Goal: Information Seeking & Learning: Find contact information

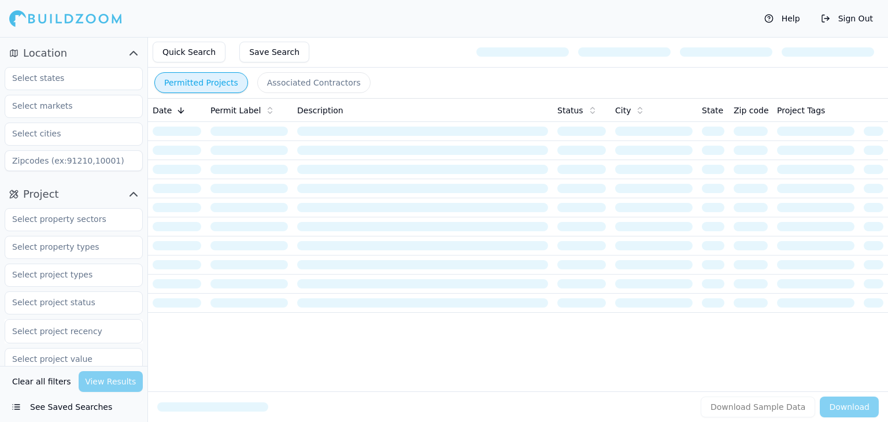
click at [187, 57] on button "Quick Search" at bounding box center [189, 52] width 73 height 21
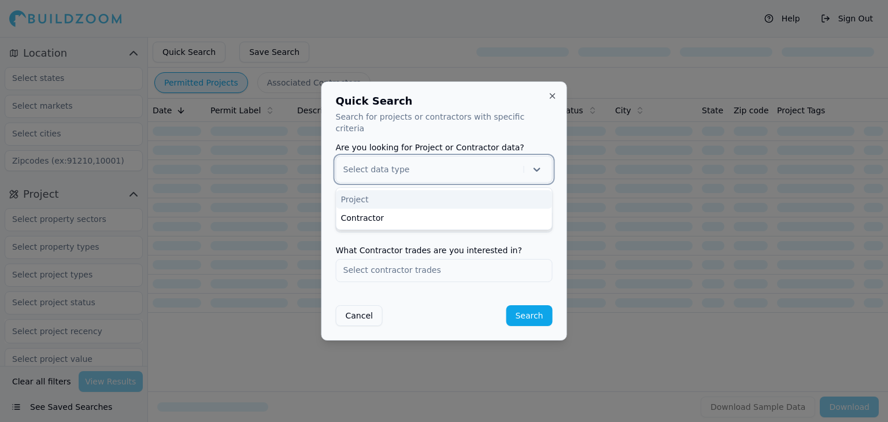
click at [418, 165] on div at bounding box center [431, 170] width 176 height 12
click at [375, 210] on div "Contractor" at bounding box center [444, 218] width 216 height 18
click at [424, 215] on input "text" at bounding box center [444, 220] width 216 height 21
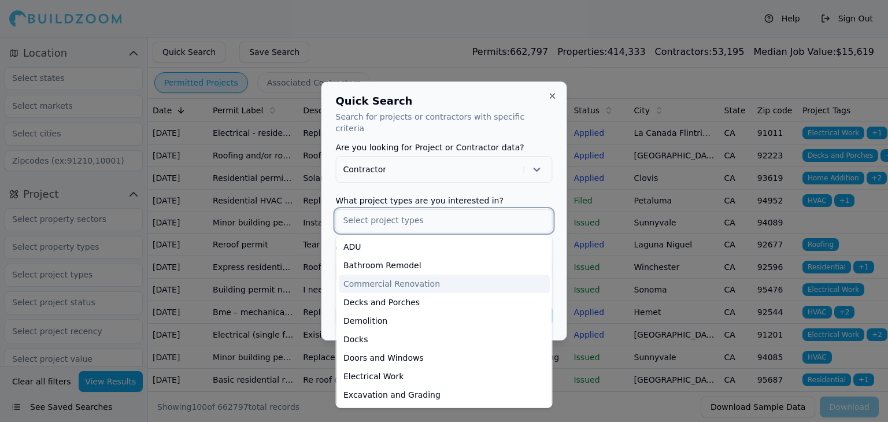
click at [409, 210] on input "text" at bounding box center [444, 220] width 216 height 21
click at [537, 210] on input "text" at bounding box center [444, 220] width 216 height 21
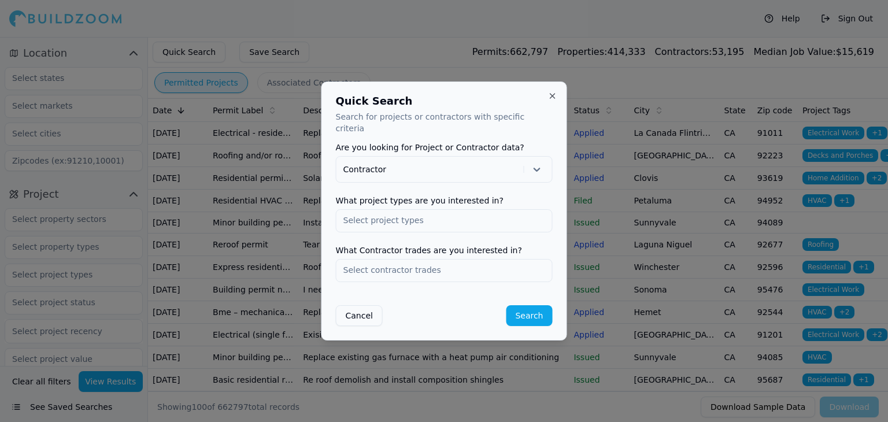
click at [500, 184] on form "Are you looking for Project or Contractor data? Contractor What project types a…" at bounding box center [444, 234] width 217 height 183
click at [404, 266] on input "text" at bounding box center [444, 269] width 216 height 21
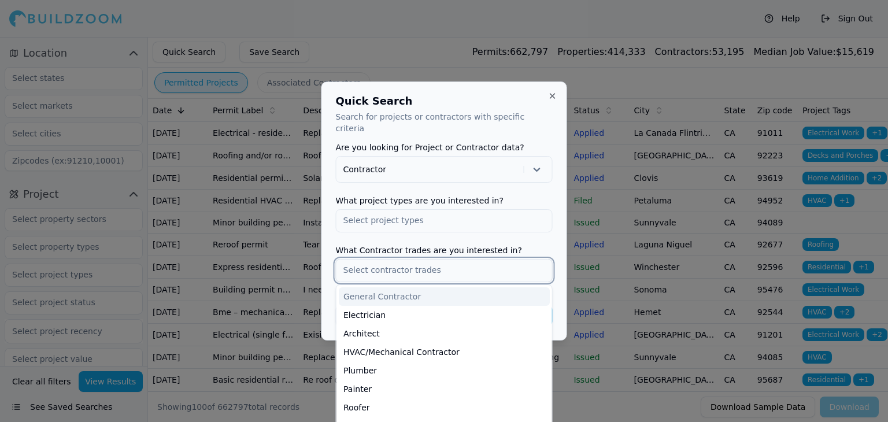
click at [384, 287] on div "General Contractor" at bounding box center [444, 296] width 211 height 18
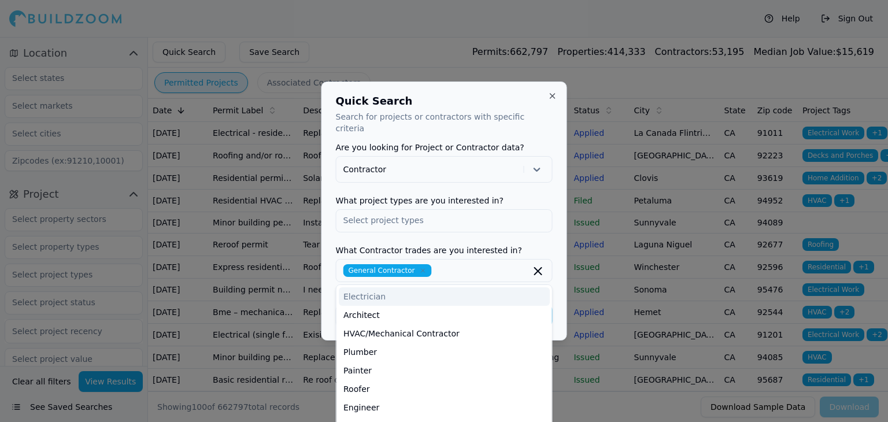
click at [537, 268] on icon "button" at bounding box center [538, 271] width 7 height 7
click at [525, 246] on label "What Contractor trades are you interested in?" at bounding box center [444, 250] width 217 height 8
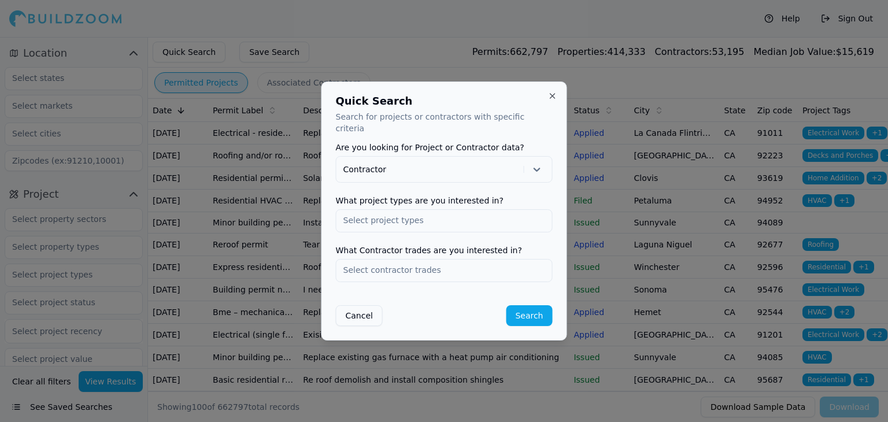
click at [529, 314] on button "Search" at bounding box center [529, 315] width 46 height 21
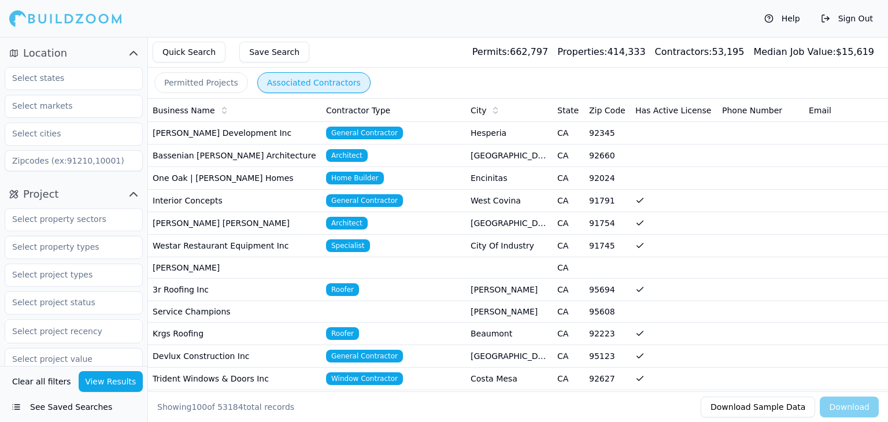
click at [246, 125] on td "[PERSON_NAME] Development Inc" at bounding box center [234, 133] width 173 height 23
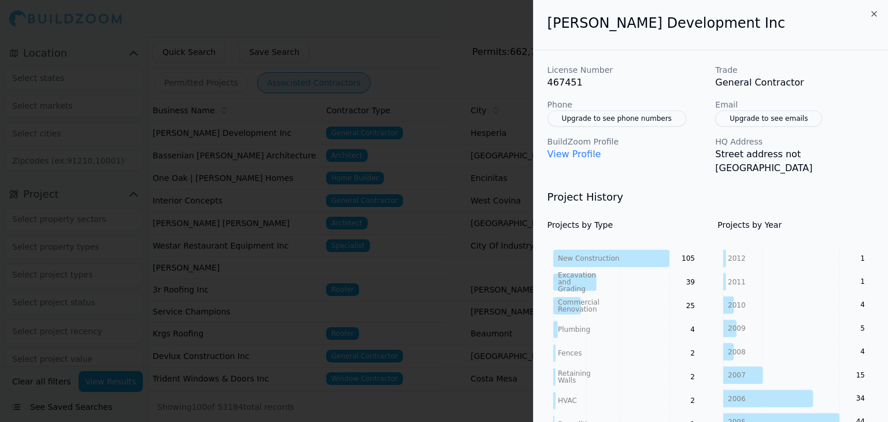
click at [637, 119] on button "Upgrade to see phone numbers" at bounding box center [616, 118] width 139 height 16
click at [601, 113] on button "Upgrade to see phone numbers" at bounding box center [616, 118] width 139 height 16
click at [870, 13] on icon "button" at bounding box center [873, 13] width 9 height 9
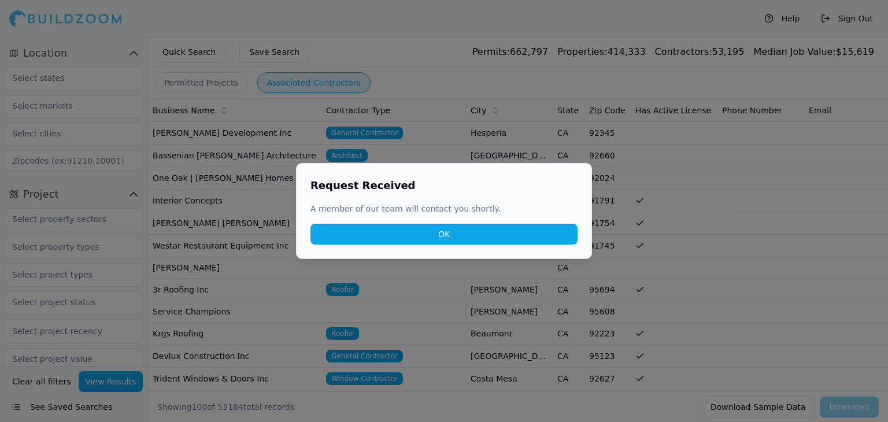
click at [412, 229] on button "OK" at bounding box center [443, 234] width 267 height 21
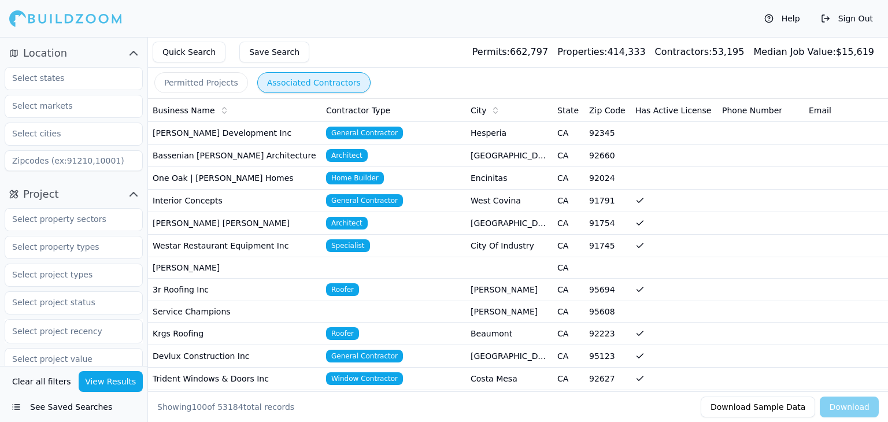
click at [299, 132] on td "[PERSON_NAME] Development Inc" at bounding box center [234, 133] width 173 height 23
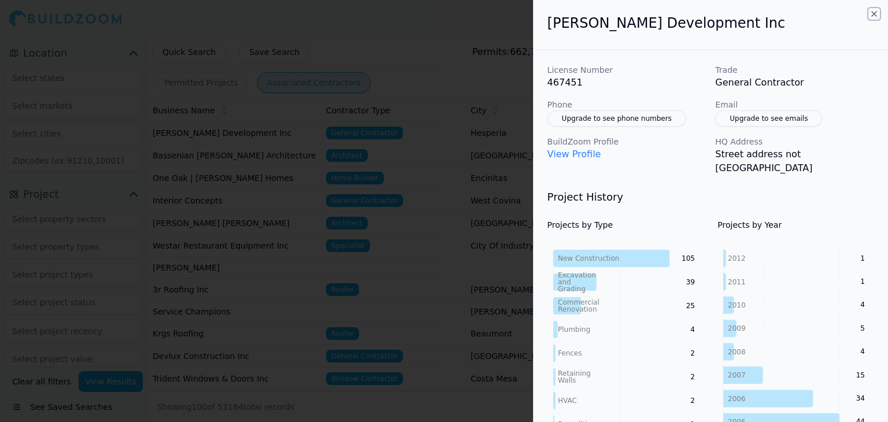
click at [873, 14] on icon "button" at bounding box center [873, 13] width 9 height 9
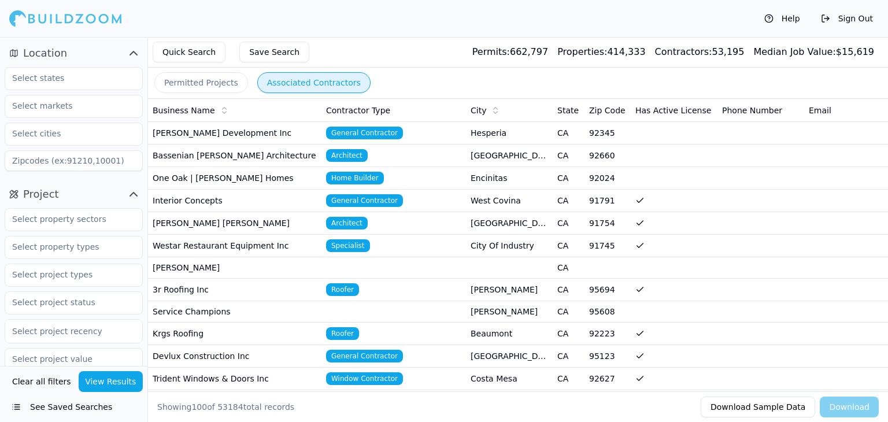
click at [265, 158] on td "Bassenian [PERSON_NAME] Architecture" at bounding box center [234, 155] width 173 height 23
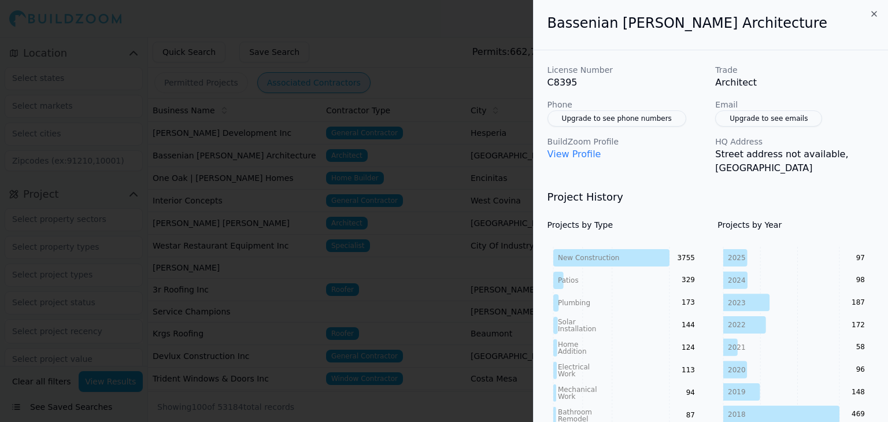
click at [881, 12] on div "Bassenian [PERSON_NAME] Architecture" at bounding box center [710, 25] width 354 height 50
click at [877, 13] on icon "button" at bounding box center [873, 13] width 9 height 9
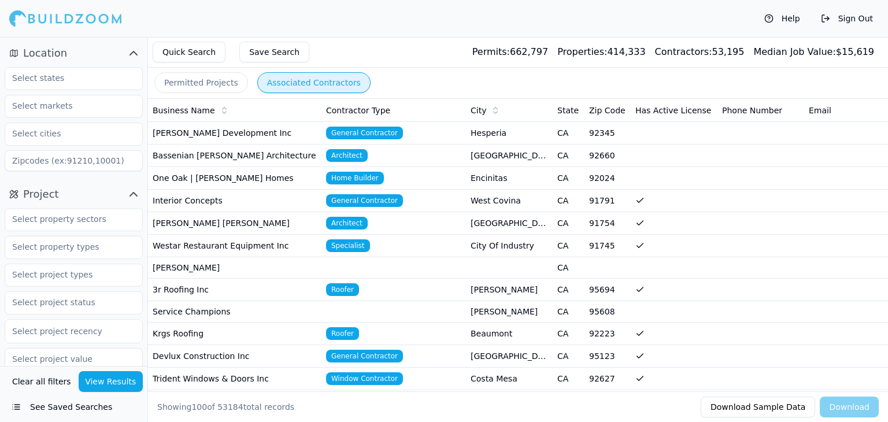
click at [215, 77] on button "Permitted Projects" at bounding box center [201, 82] width 94 height 21
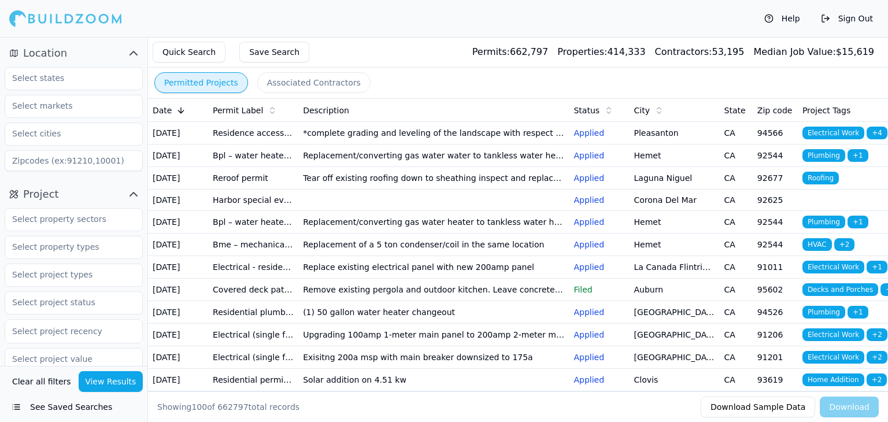
click at [294, 142] on td "Residence accessory structure" at bounding box center [253, 133] width 90 height 23
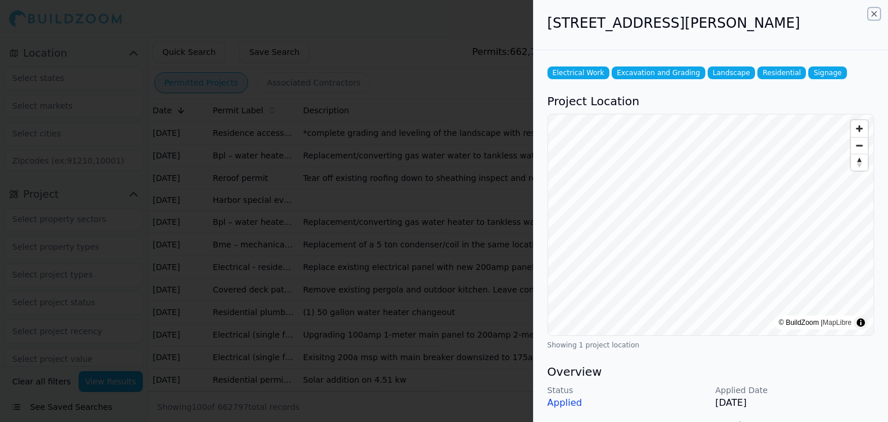
click at [877, 14] on icon "button" at bounding box center [873, 13] width 9 height 9
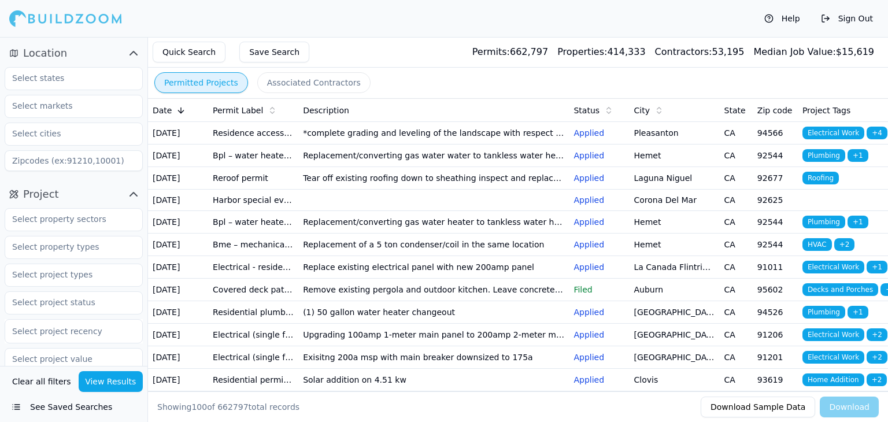
click at [289, 190] on td "Reroof permit" at bounding box center [253, 178] width 90 height 23
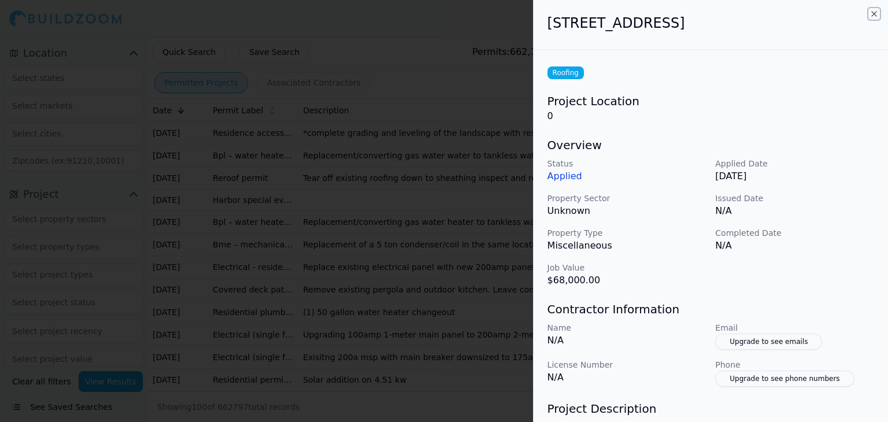
click at [878, 12] on icon "button" at bounding box center [873, 13] width 9 height 9
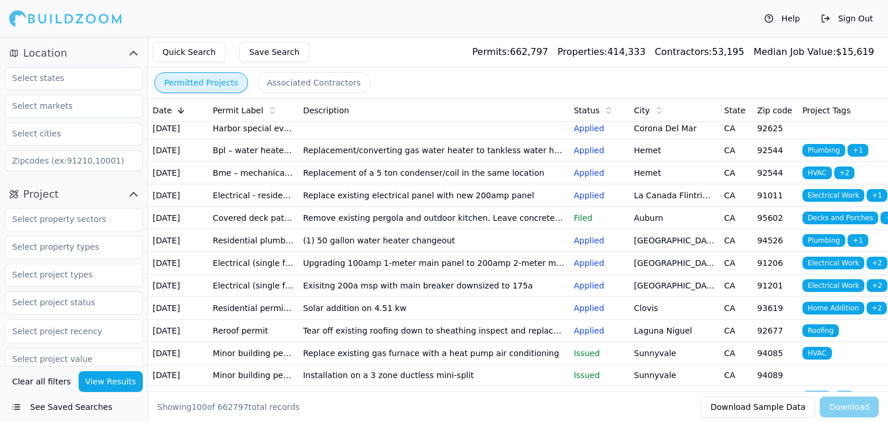
scroll to position [116, 0]
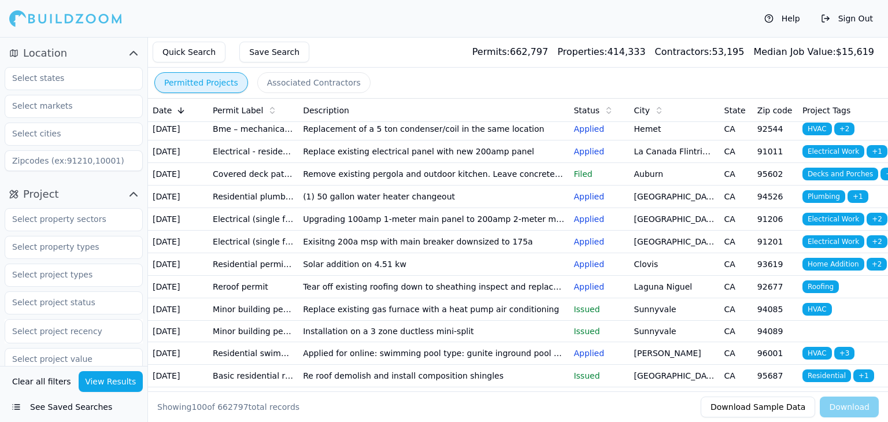
click at [317, 208] on td "(1) 50 gallon water heater changeout" at bounding box center [433, 196] width 270 height 23
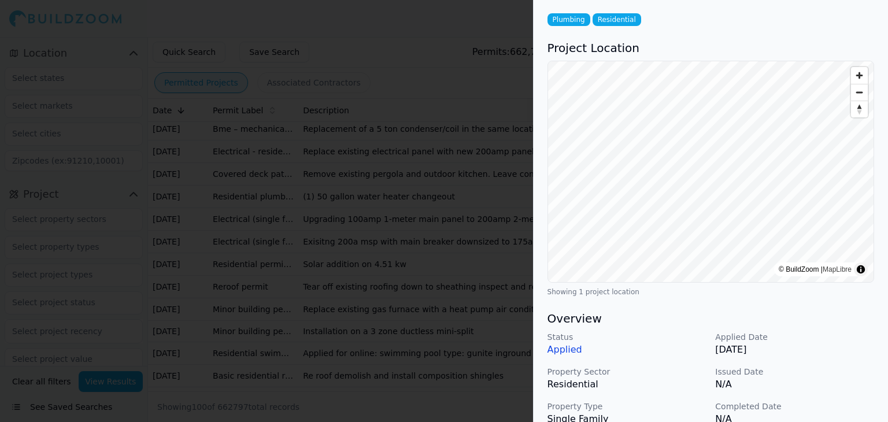
scroll to position [0, 0]
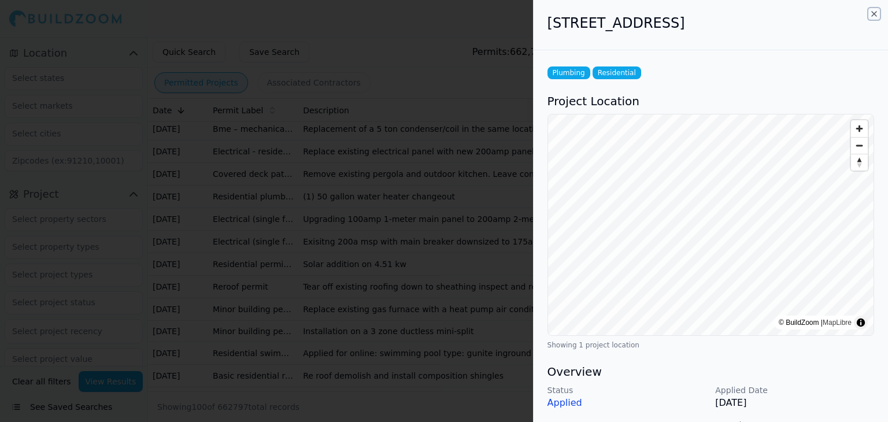
click at [871, 9] on icon "button" at bounding box center [873, 13] width 9 height 9
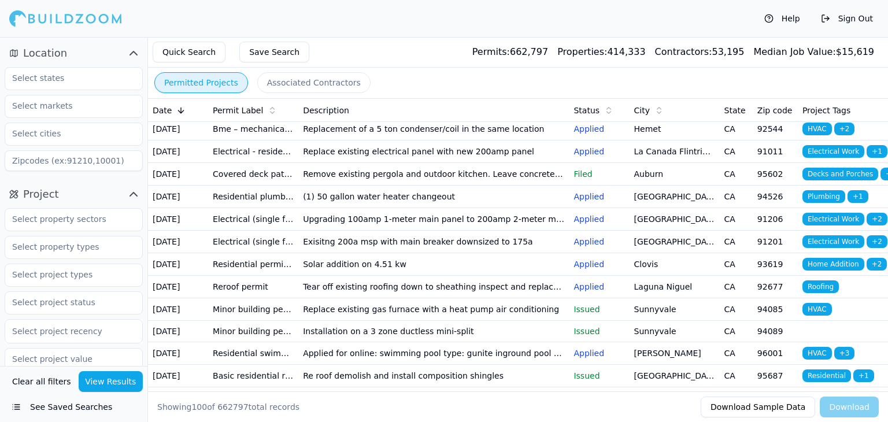
click at [283, 85] on button "Associated Contractors" at bounding box center [313, 82] width 113 height 21
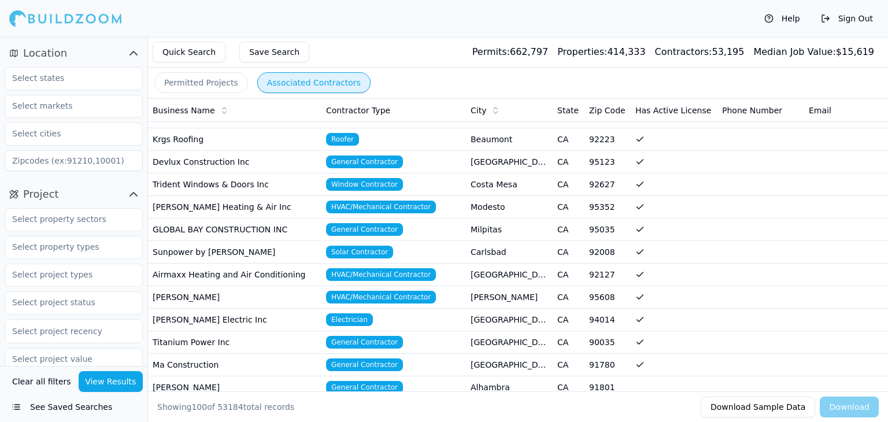
scroll to position [289, 0]
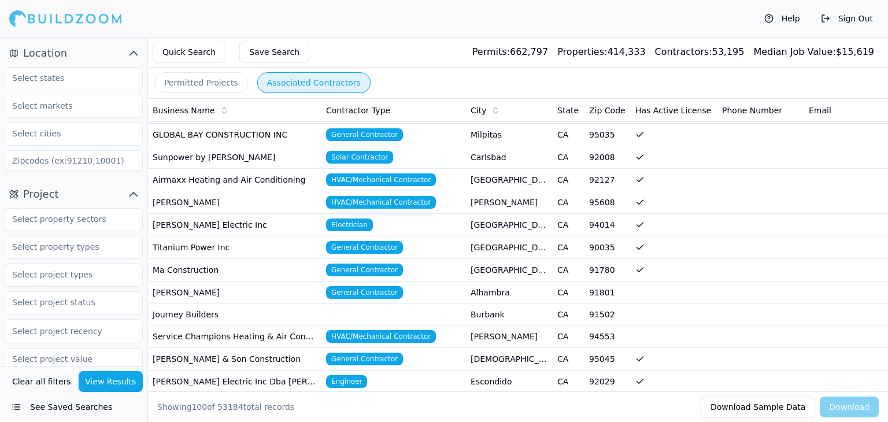
click at [213, 172] on td "Airmaxx Heating and Air Conditioning" at bounding box center [234, 180] width 173 height 23
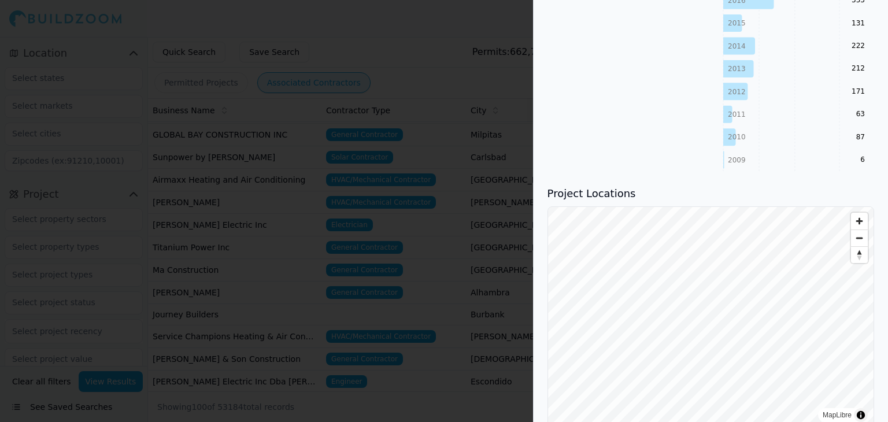
scroll to position [684, 0]
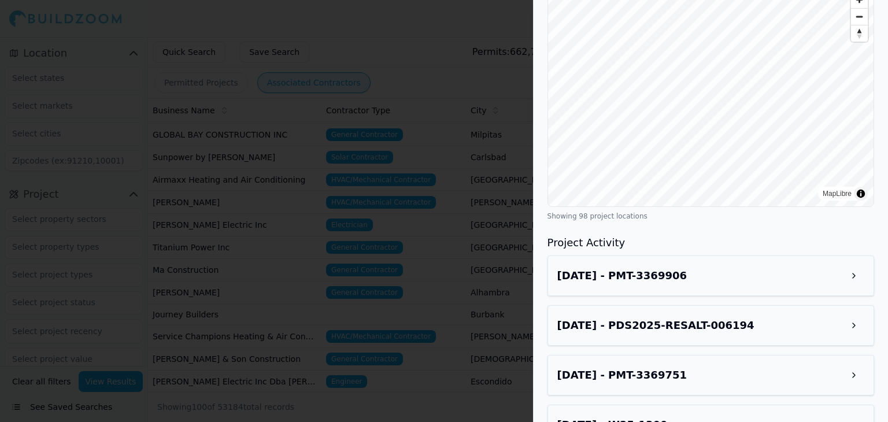
click at [821, 276] on div "[DATE] - PMT-3369906" at bounding box center [710, 275] width 307 height 21
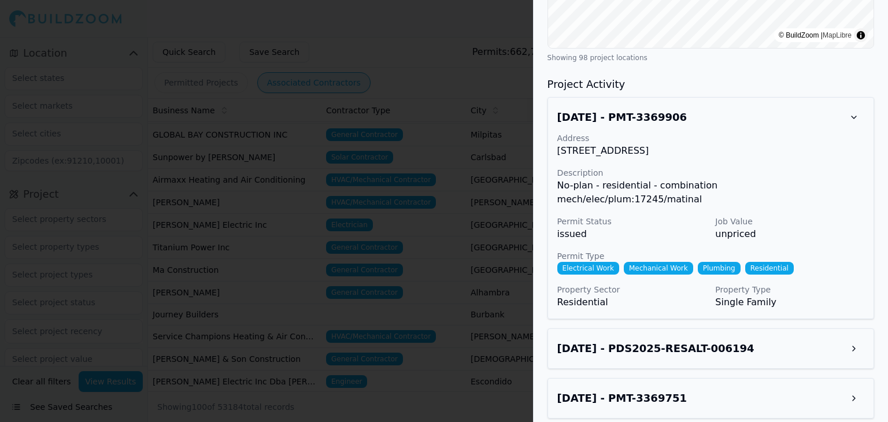
scroll to position [857, 0]
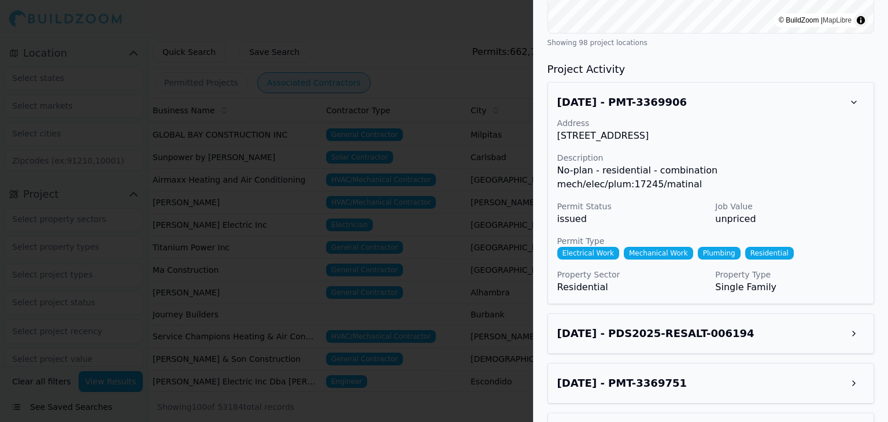
click at [778, 324] on div "[DATE] - PDS2025-RESALT-006194" at bounding box center [710, 333] width 307 height 21
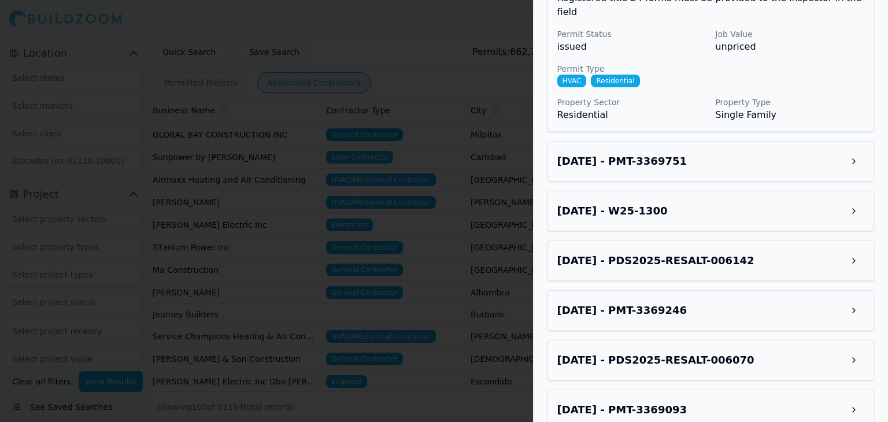
scroll to position [1319, 0]
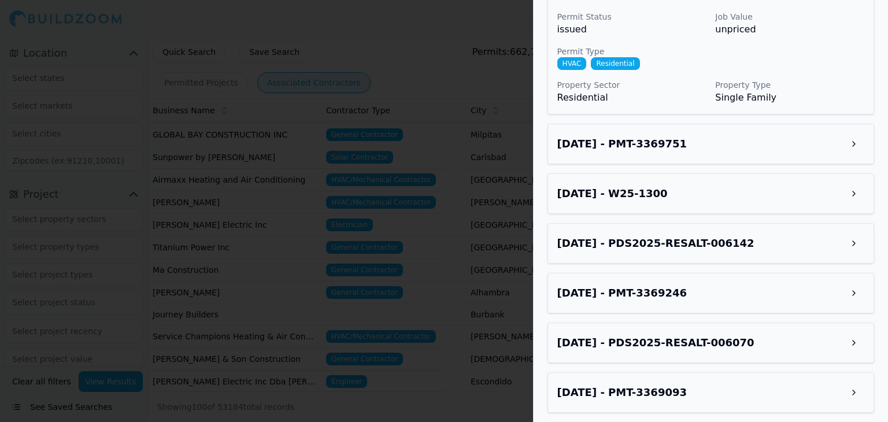
click at [756, 233] on div "[DATE] - PDS2025-RESALT-006142" at bounding box center [710, 243] width 307 height 21
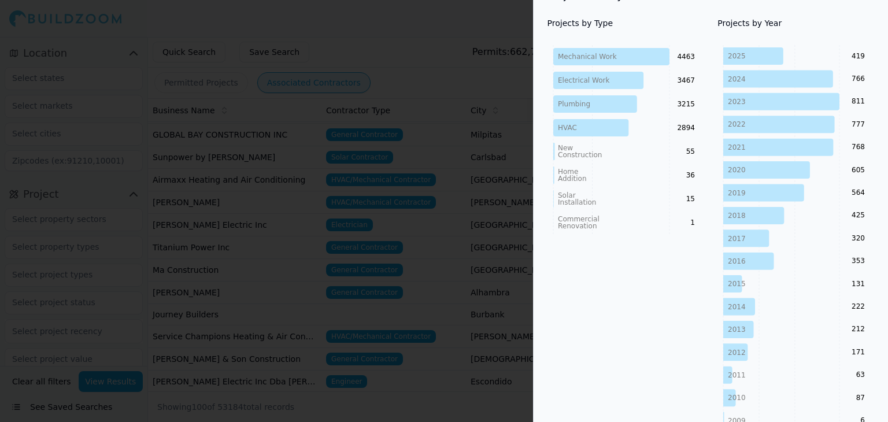
scroll to position [106, 0]
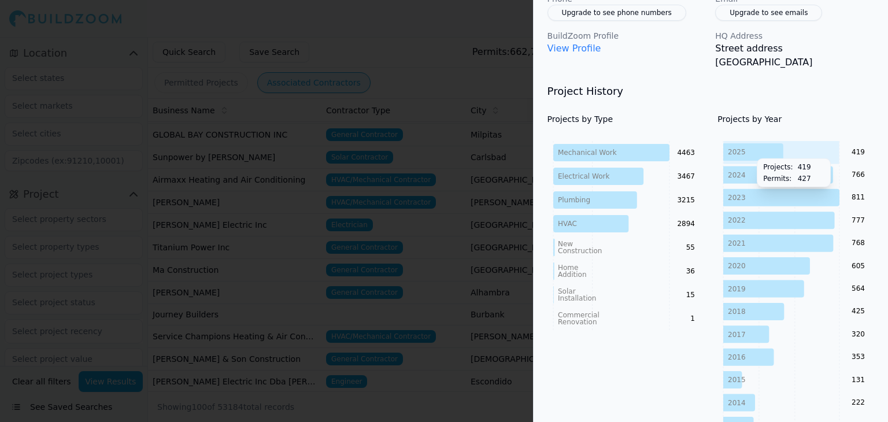
click at [751, 155] on icon at bounding box center [753, 151] width 60 height 17
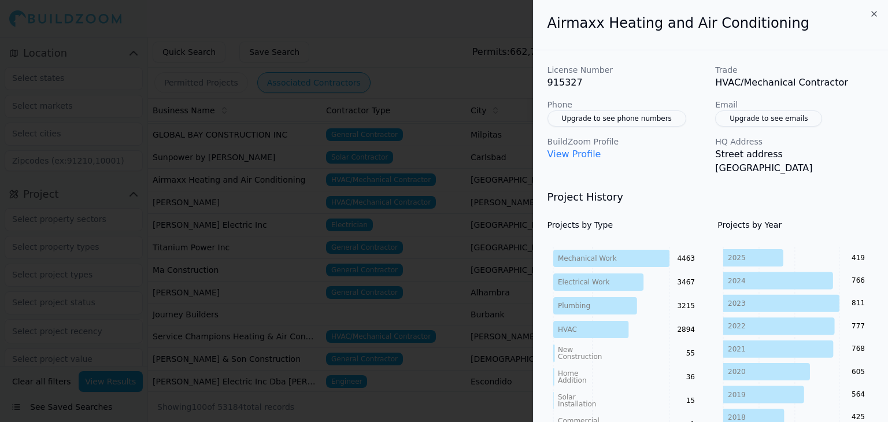
click at [748, 121] on button "Upgrade to see emails" at bounding box center [768, 118] width 107 height 16
click at [748, 118] on button "Upgrade to see emails" at bounding box center [768, 118] width 107 height 16
